Goal: Navigation & Orientation: Find specific page/section

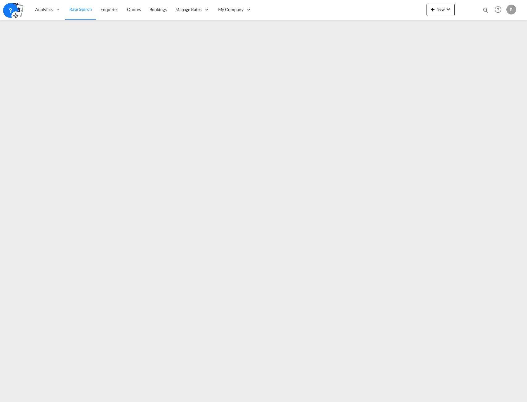
click at [8, 9] on icon at bounding box center [10, 10] width 6 height 6
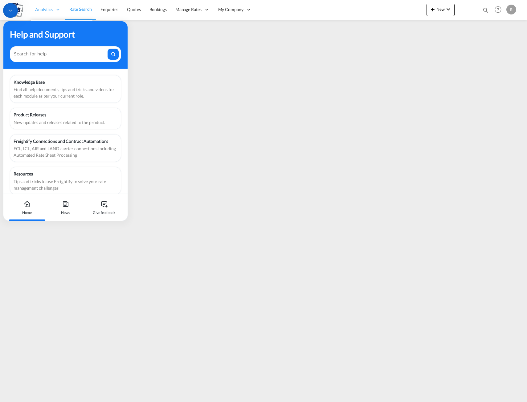
click at [47, 18] on div "Analytics" at bounding box center [48, 10] width 34 height 20
click at [53, 10] on div "Analytics" at bounding box center [48, 10] width 34 height 20
click at [56, 12] on icon at bounding box center [58, 10] width 6 height 6
click at [56, 10] on icon at bounding box center [58, 10] width 6 height 6
click at [6, 12] on div at bounding box center [10, 10] width 15 height 15
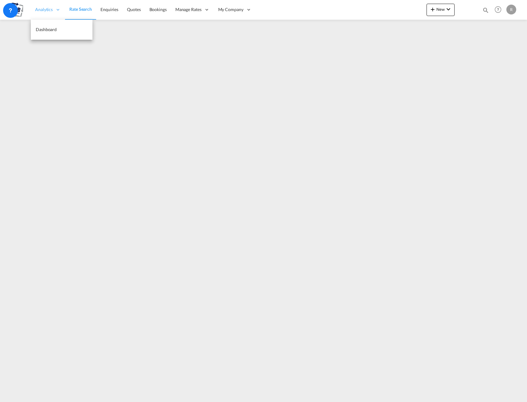
click at [52, 10] on span "Analytics" at bounding box center [44, 9] width 18 height 6
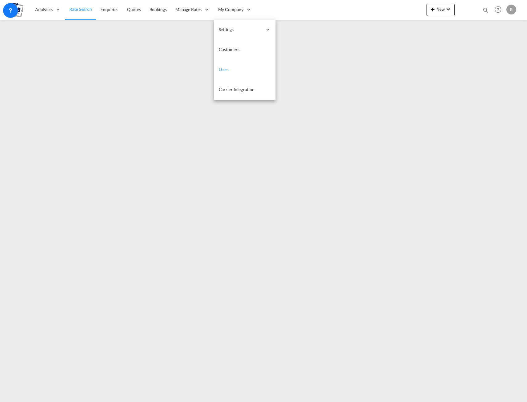
click at [229, 70] on span "Users" at bounding box center [224, 69] width 11 height 5
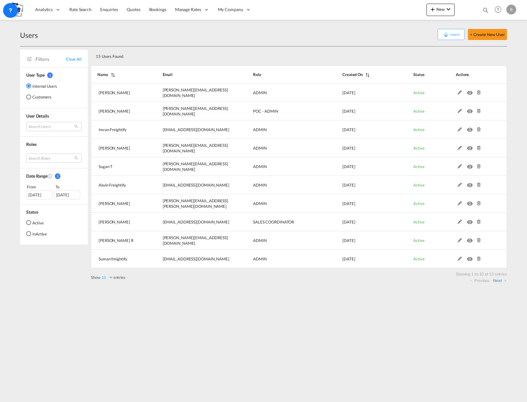
click at [497, 281] on link "Next" at bounding box center [499, 281] width 13 height 6
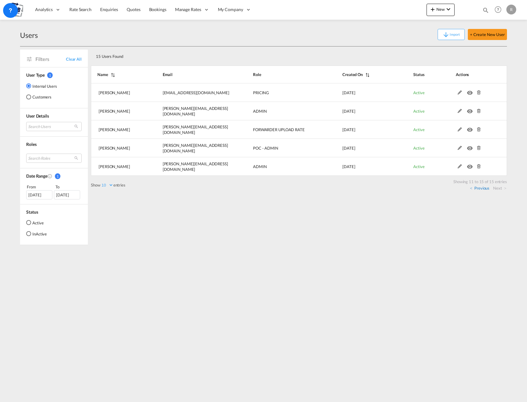
click at [479, 186] on link "Previous" at bounding box center [479, 189] width 19 height 6
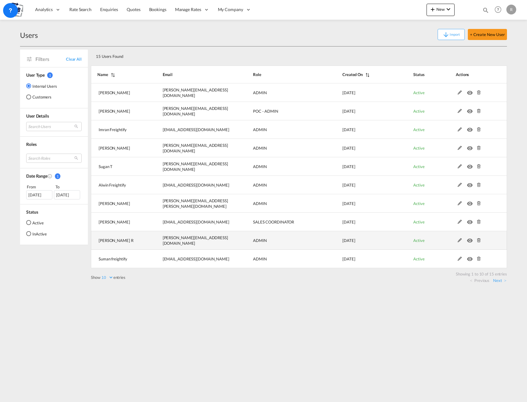
click at [470, 241] on md-icon "icon-eye" at bounding box center [471, 239] width 8 height 4
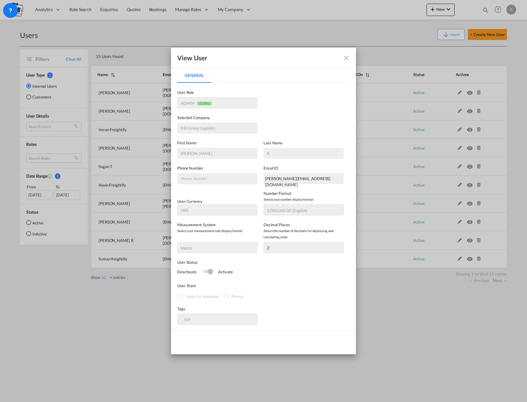
click at [345, 59] on md-icon "icon-close fg-AAA8AD" at bounding box center [345, 57] width 7 height 7
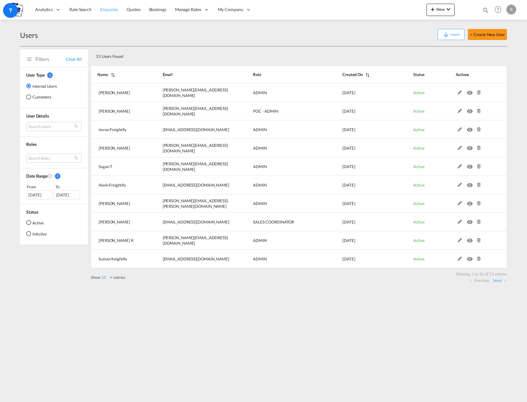
click at [104, 6] on link "Enquiries" at bounding box center [109, 10] width 27 height 20
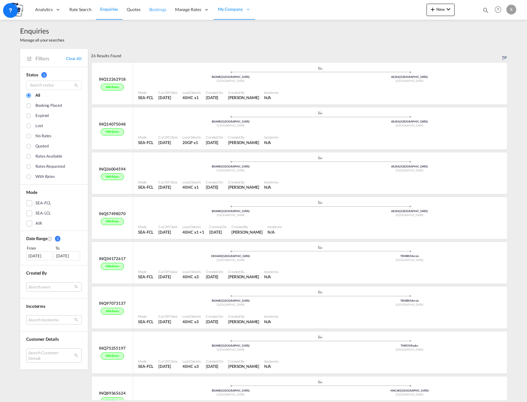
click at [156, 12] on span "Bookings" at bounding box center [157, 9] width 17 height 5
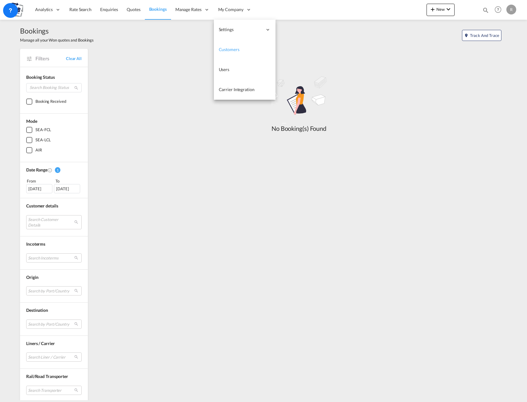
click at [237, 51] on span "Customers" at bounding box center [229, 49] width 21 height 5
